Goal: Navigation & Orientation: Find specific page/section

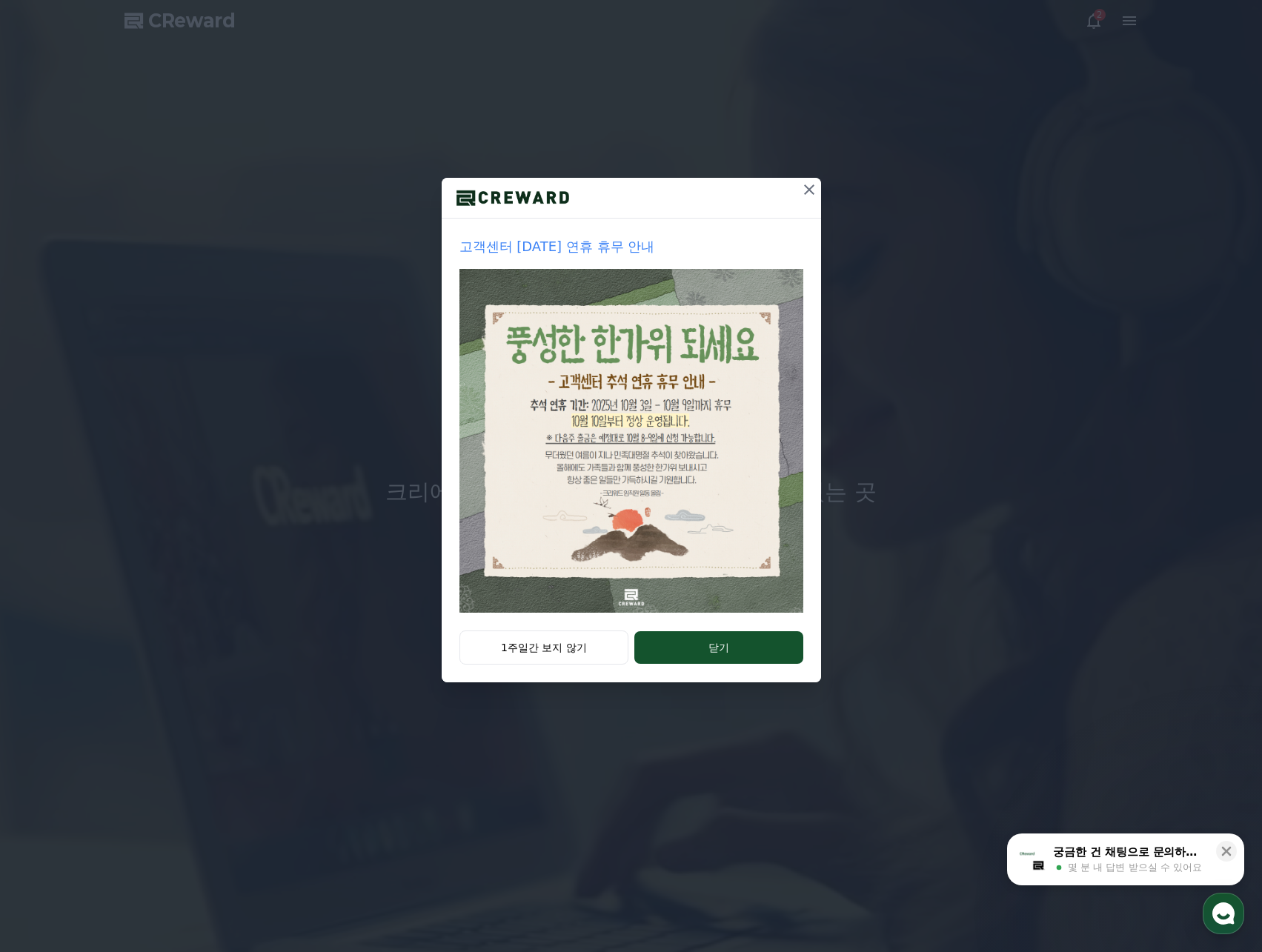
click at [676, 641] on button "닫기" at bounding box center [718, 648] width 168 height 33
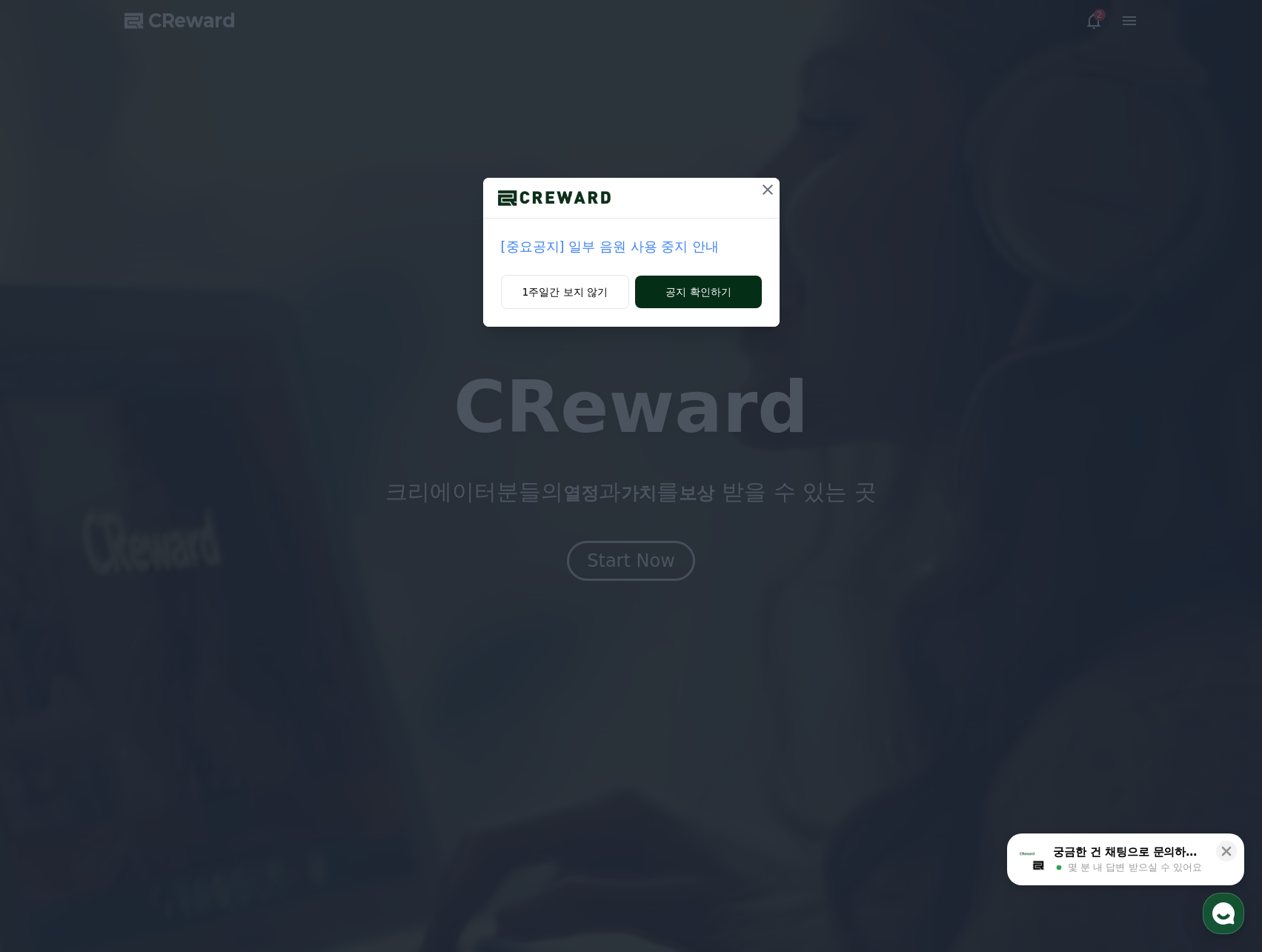
click at [729, 280] on button "공지 확인하기" at bounding box center [698, 292] width 126 height 33
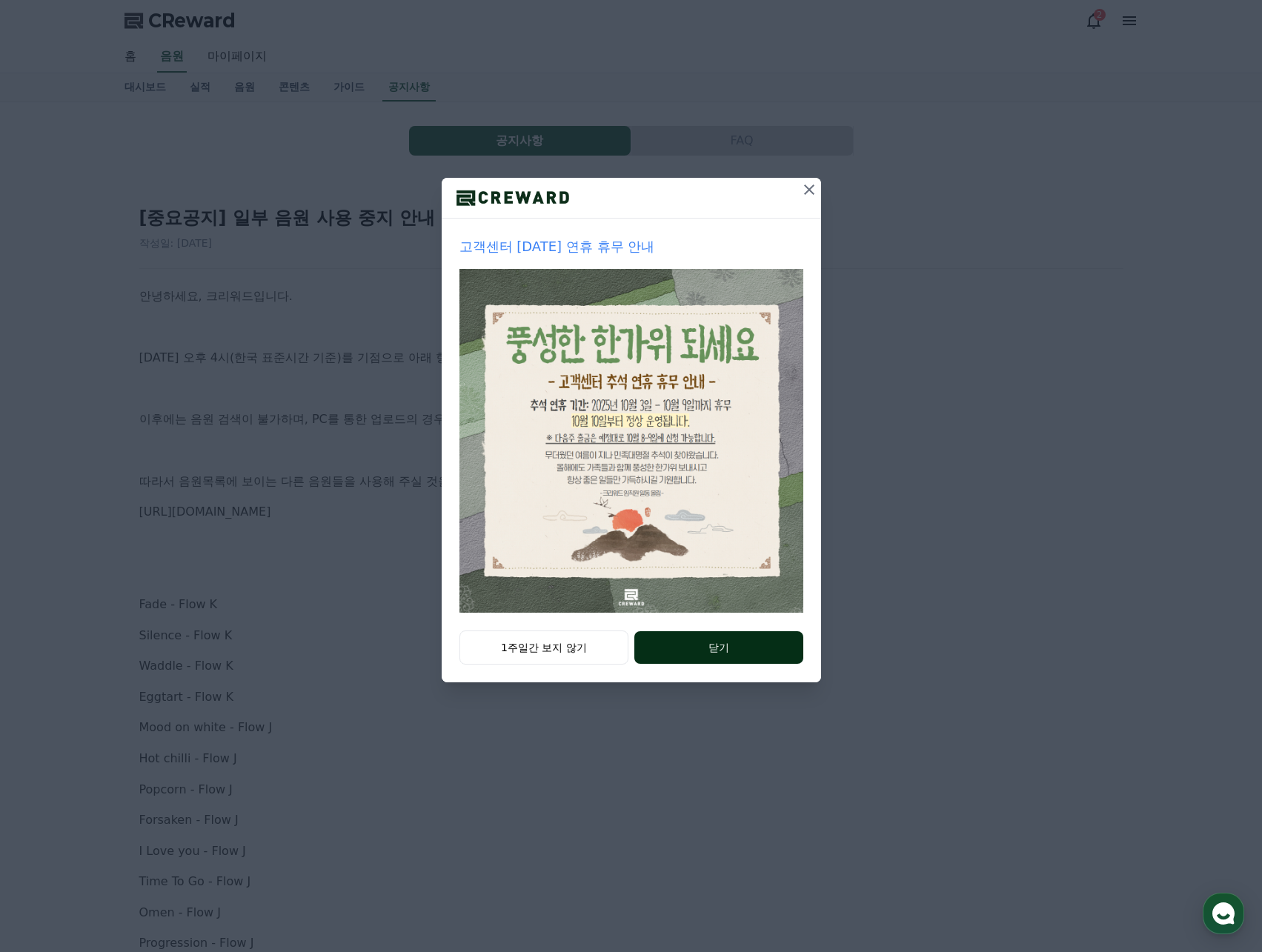
click at [740, 648] on button "닫기" at bounding box center [718, 648] width 168 height 33
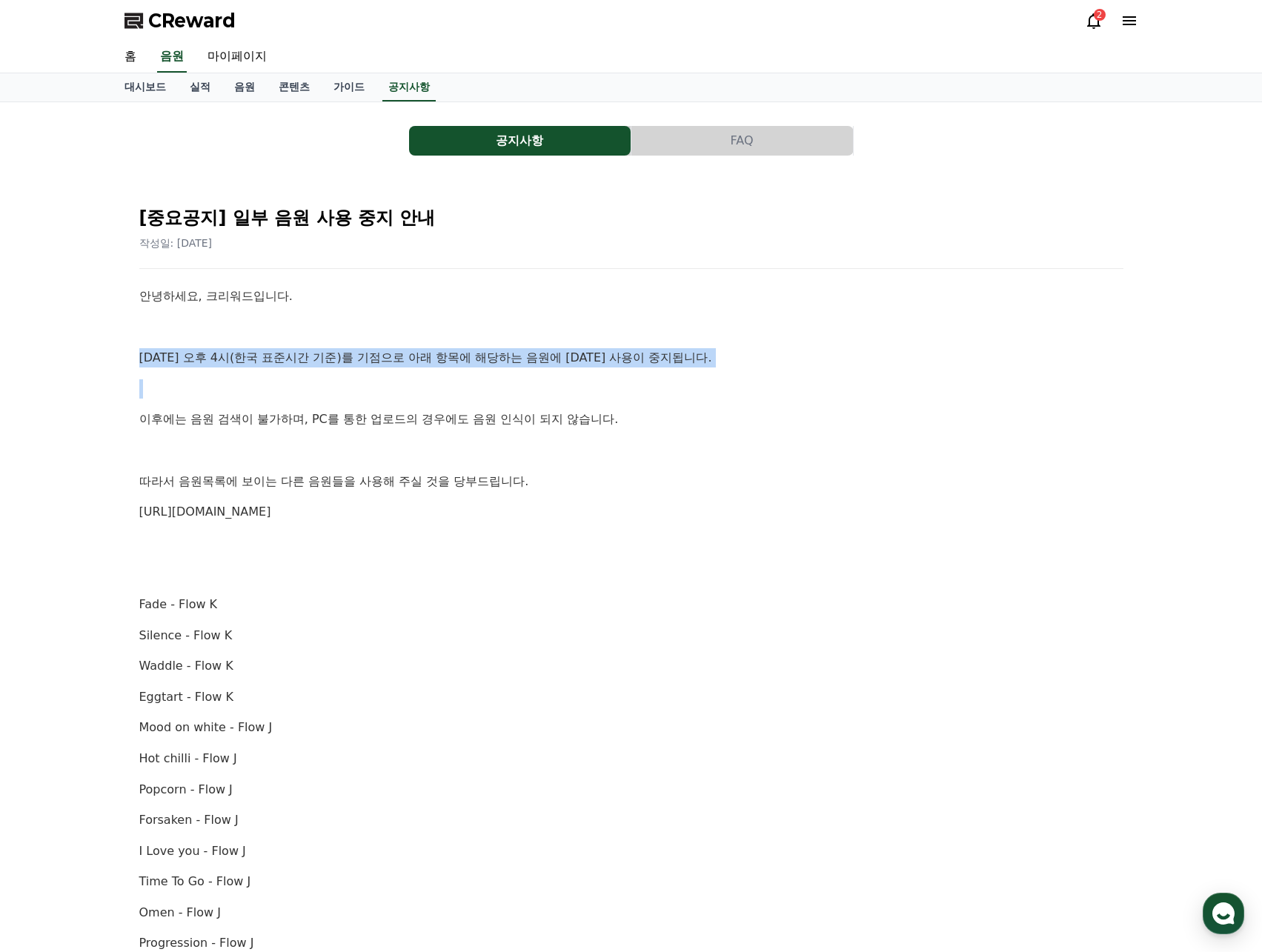
drag, startPoint x: 110, startPoint y: 349, endPoint x: 419, endPoint y: 406, distance: 314.2
click at [446, 373] on div "공지사항 FAQ [중요공지] 일부 음원 사용 중지 안내 작성일: 2025-10-02 안녕하세요, 크리워드입니다. 10월 2일 오후 4시(한국 …" at bounding box center [631, 809] width 1262 height 1415
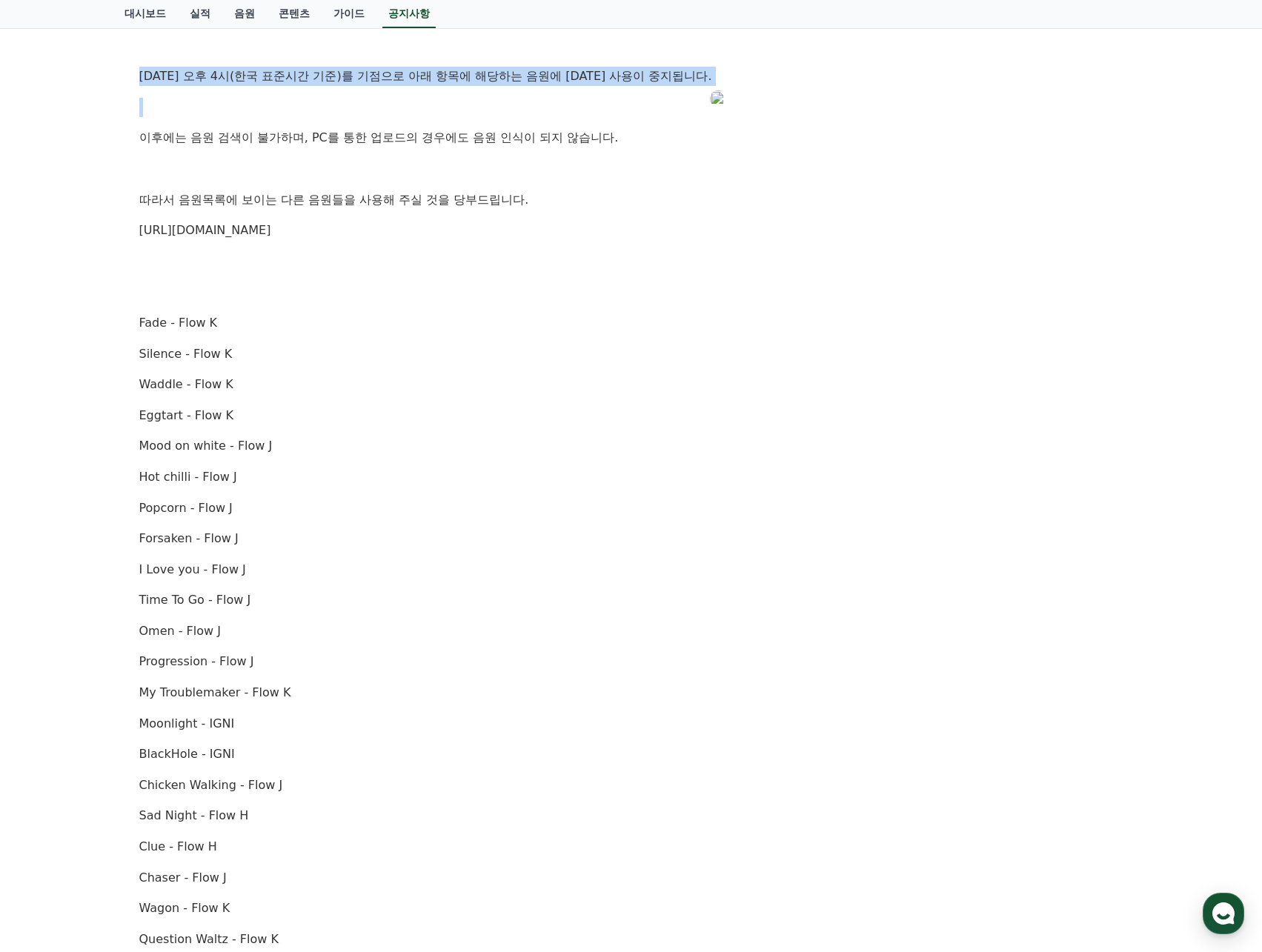
scroll to position [9, 0]
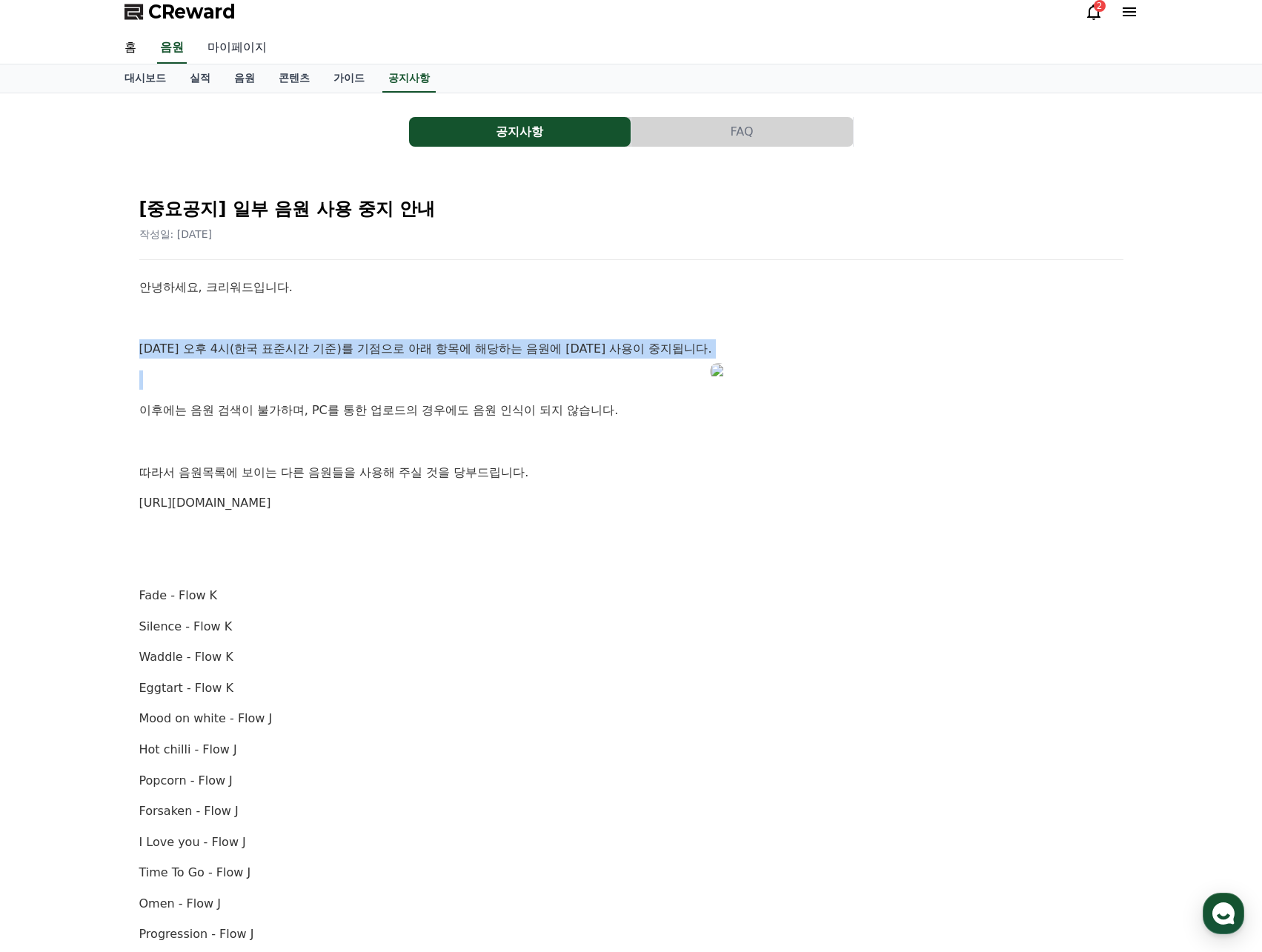
click at [241, 43] on link "마이페이지" at bounding box center [238, 49] width 83 height 31
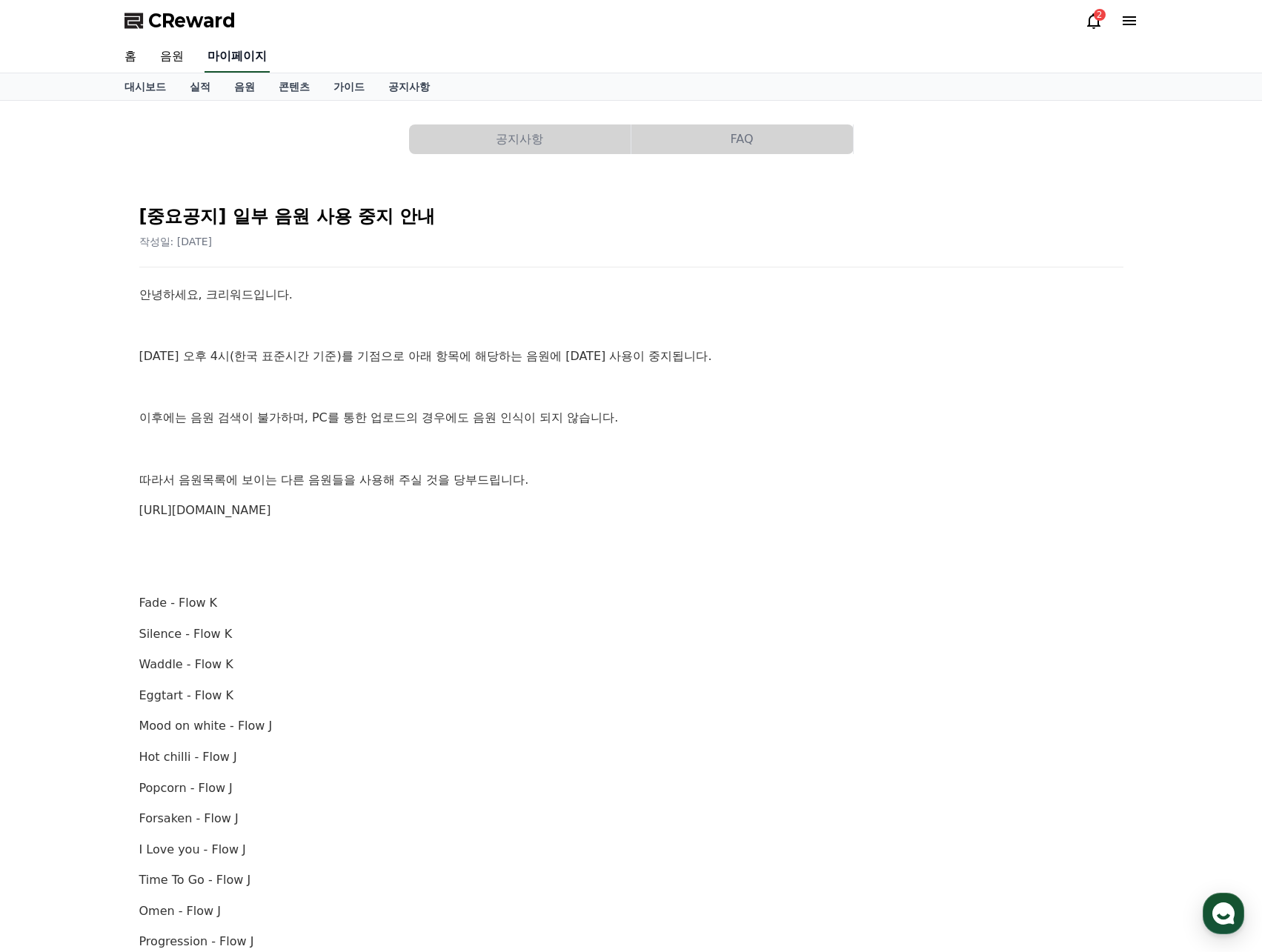
select select "**********"
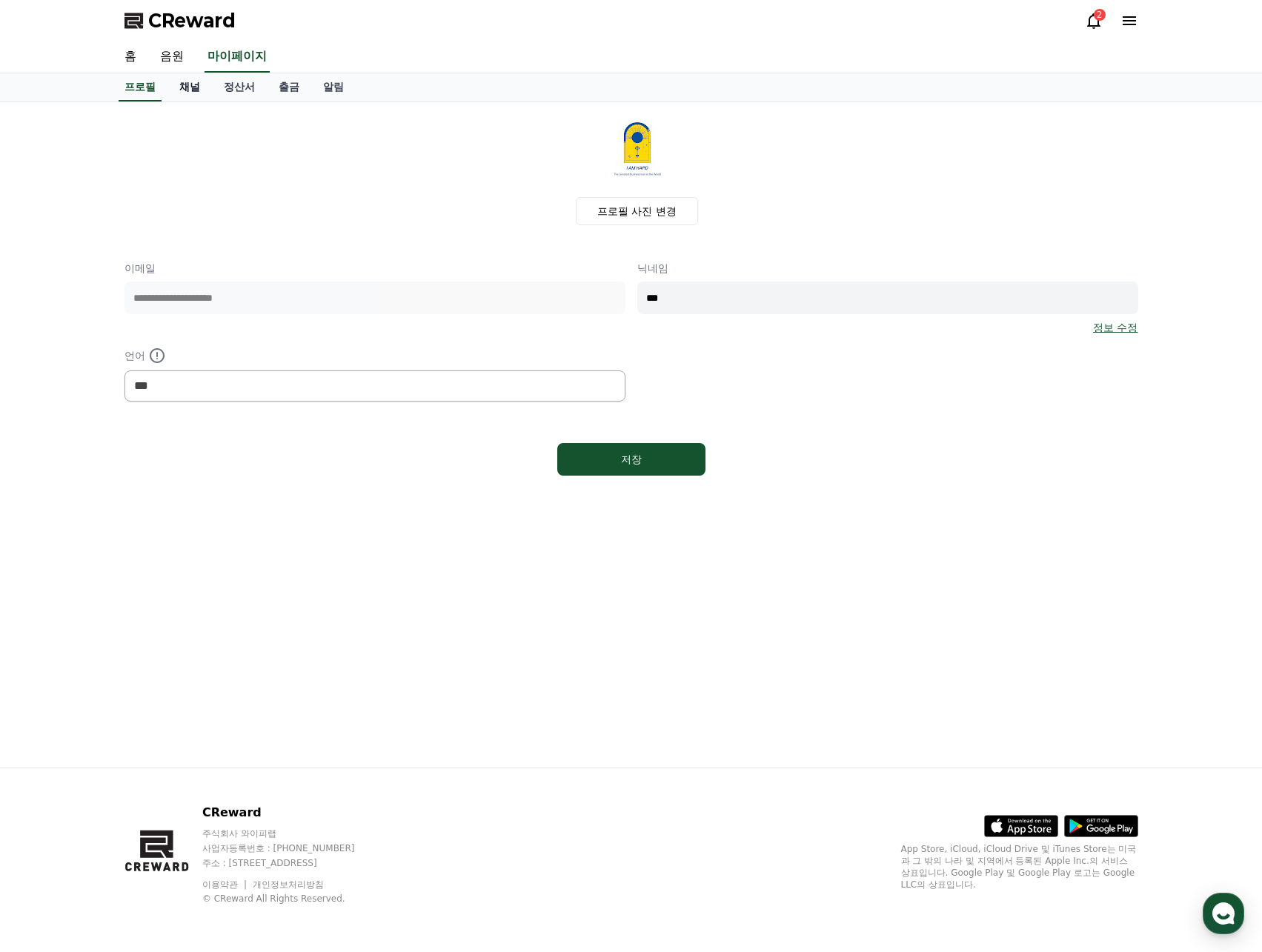
click at [177, 86] on link "채널" at bounding box center [190, 87] width 45 height 28
